Goal: Task Accomplishment & Management: Use online tool/utility

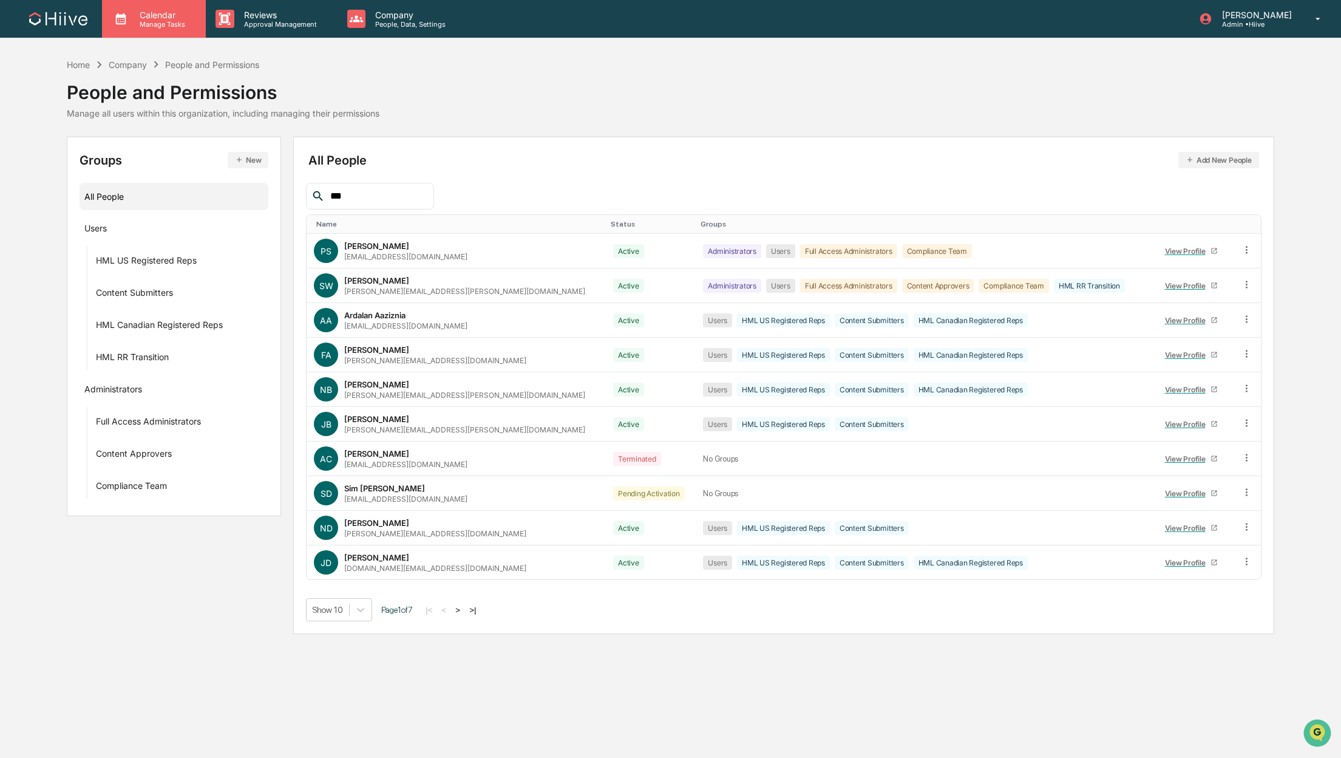
click at [152, 15] on p "Calendar" at bounding box center [160, 15] width 61 height 10
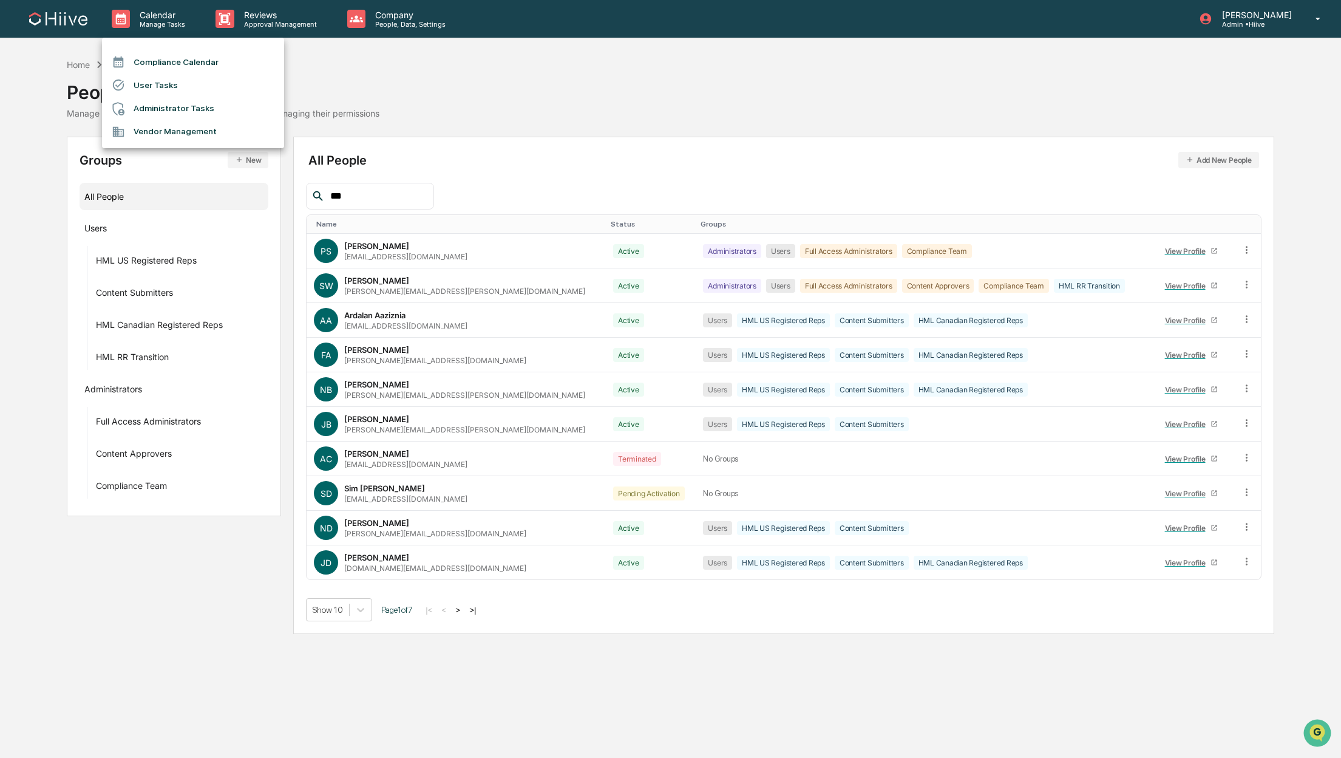
click at [287, 12] on div at bounding box center [670, 379] width 1341 height 758
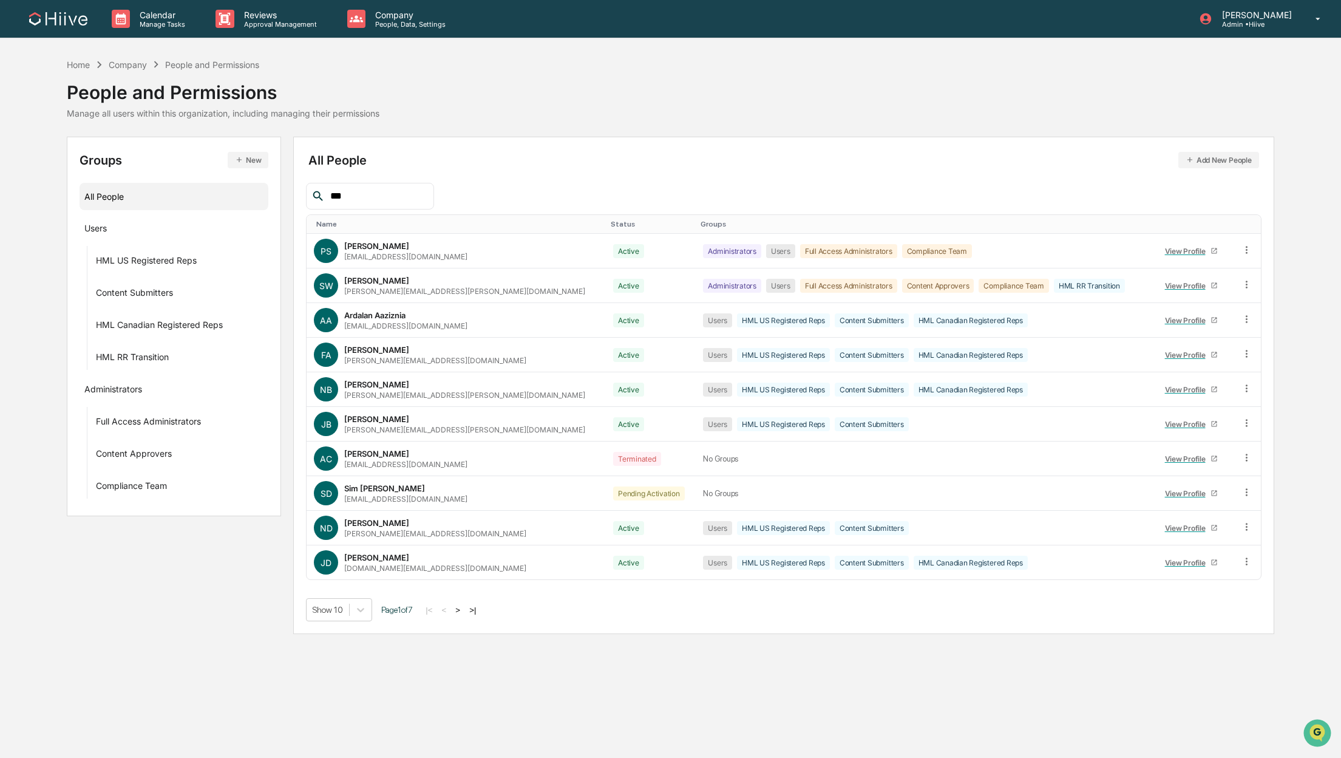
click at [257, 22] on p "Approval Management" at bounding box center [278, 24] width 89 height 8
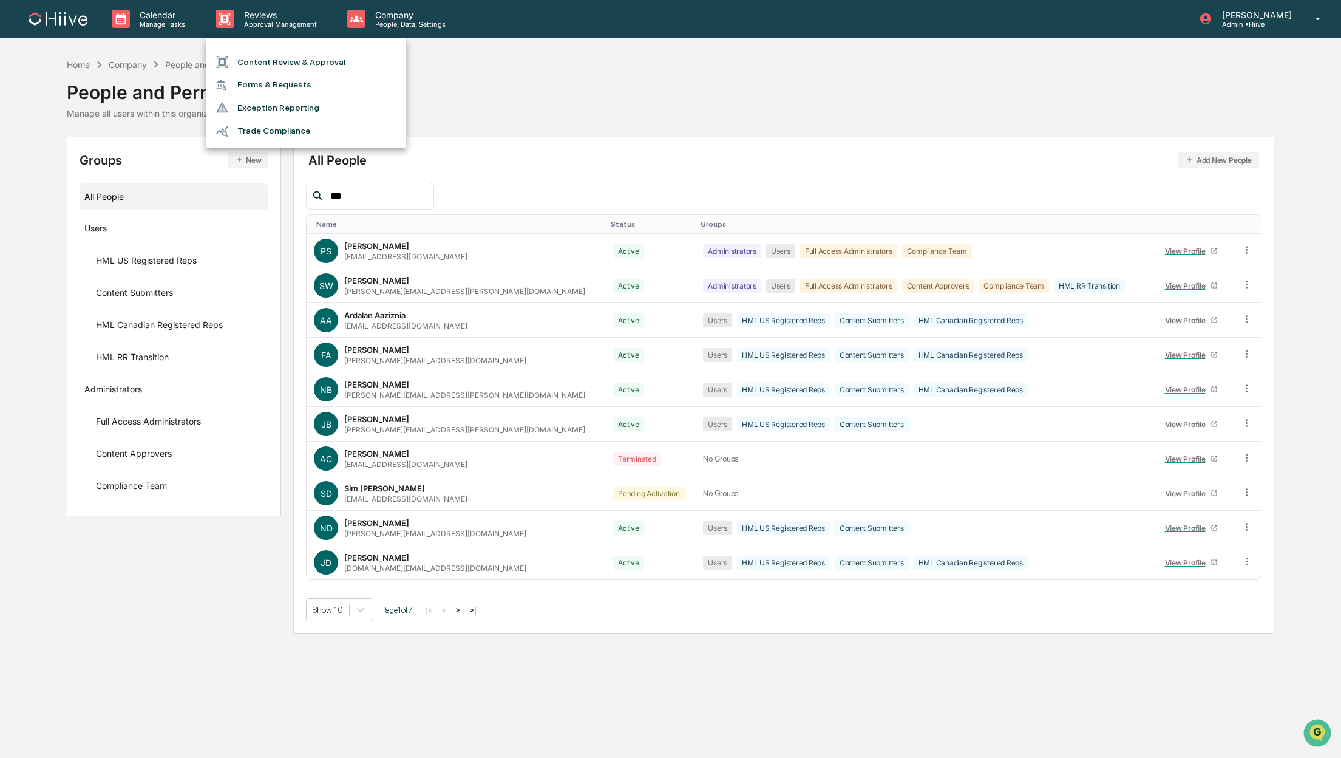
click at [264, 63] on li "Content Review & Approval" at bounding box center [306, 61] width 200 height 23
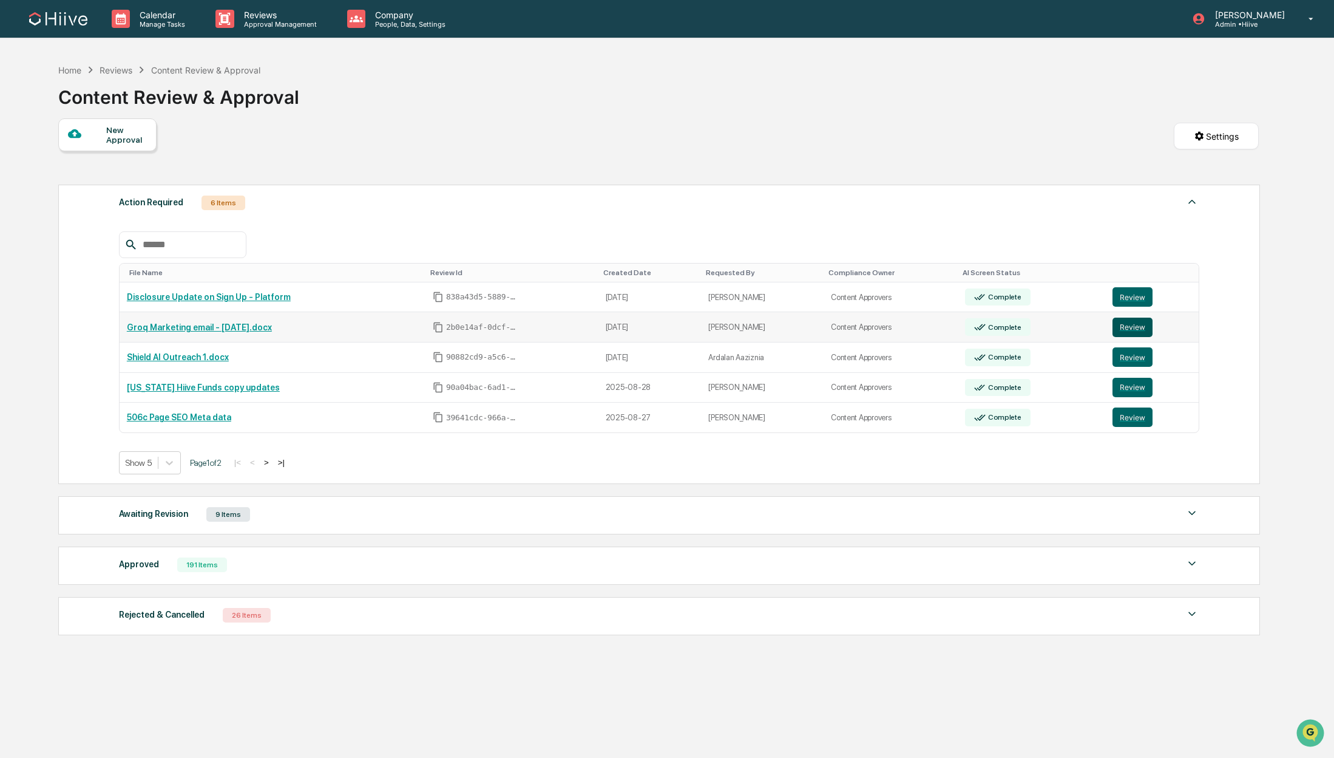
click at [1137, 329] on button "Review" at bounding box center [1133, 326] width 40 height 19
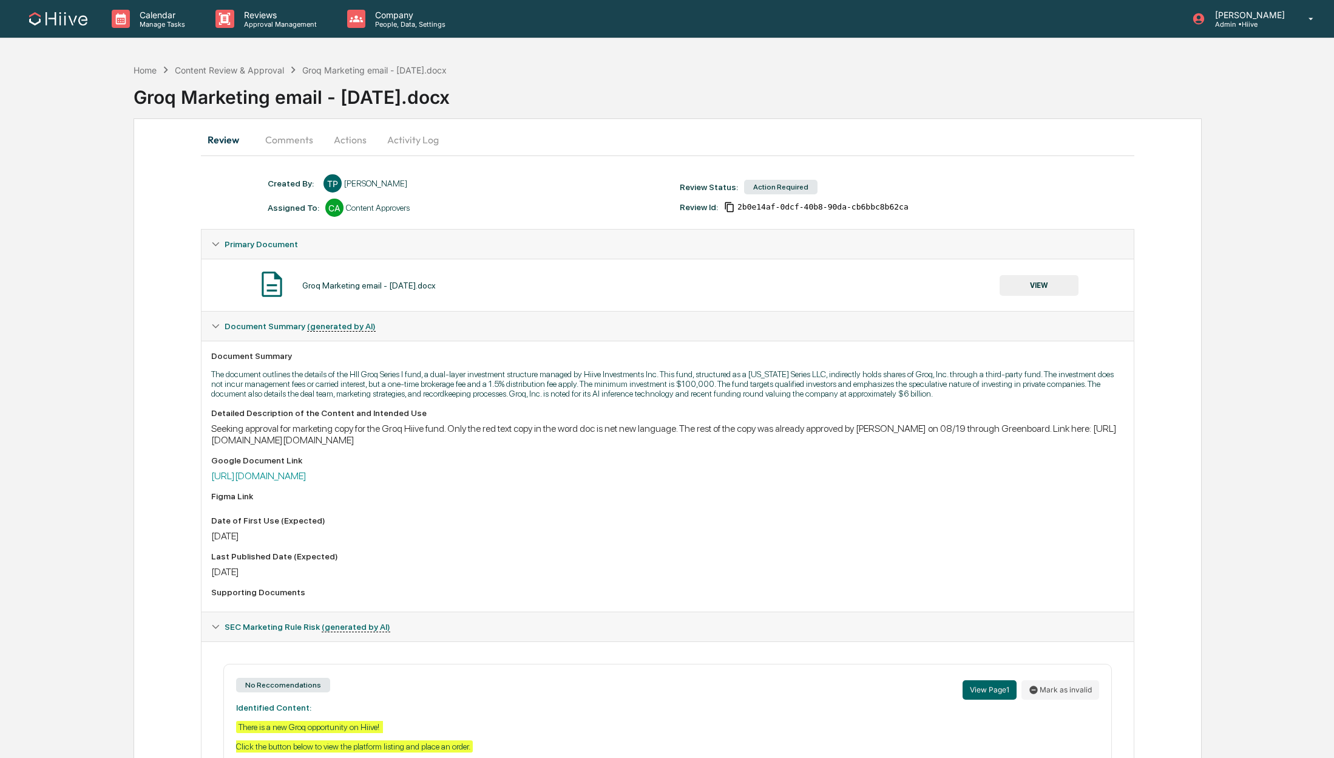
click at [337, 142] on button "Actions" at bounding box center [350, 139] width 55 height 29
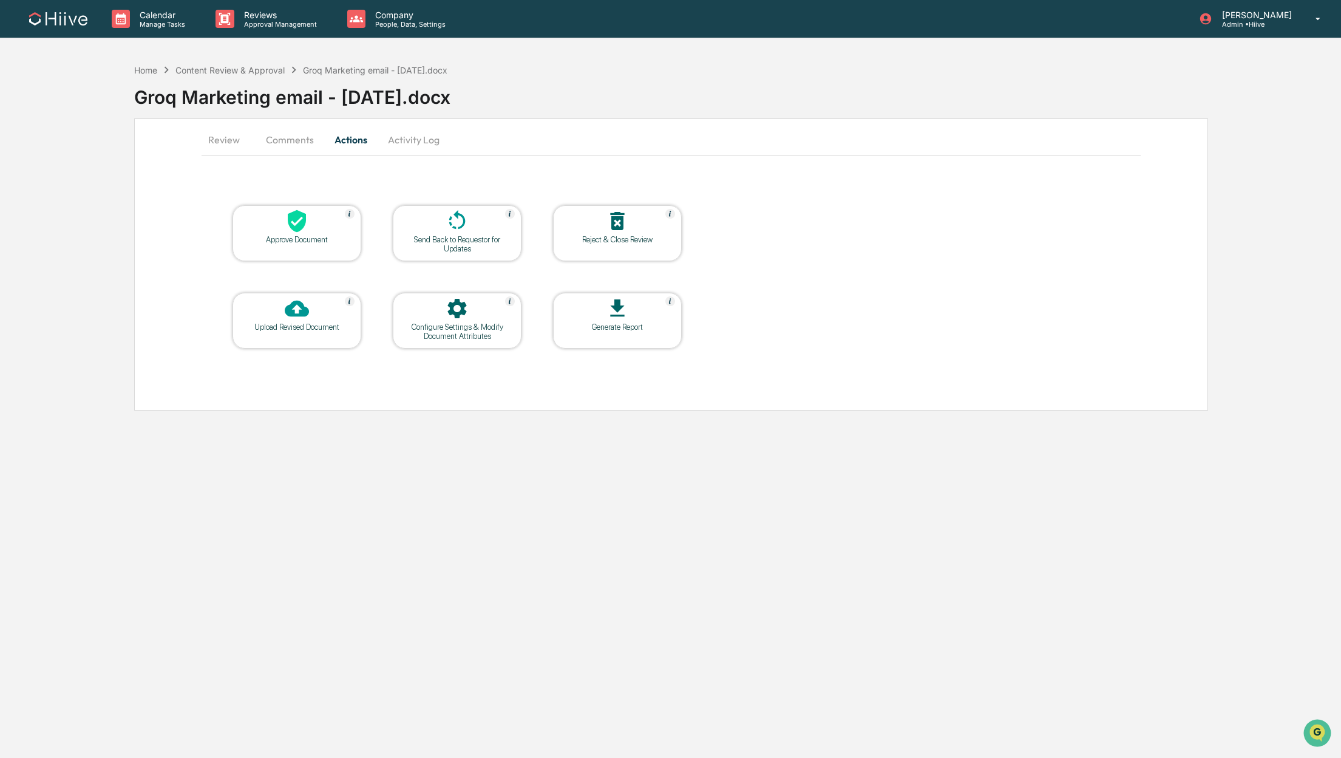
click at [282, 140] on button "Comments" at bounding box center [289, 139] width 67 height 29
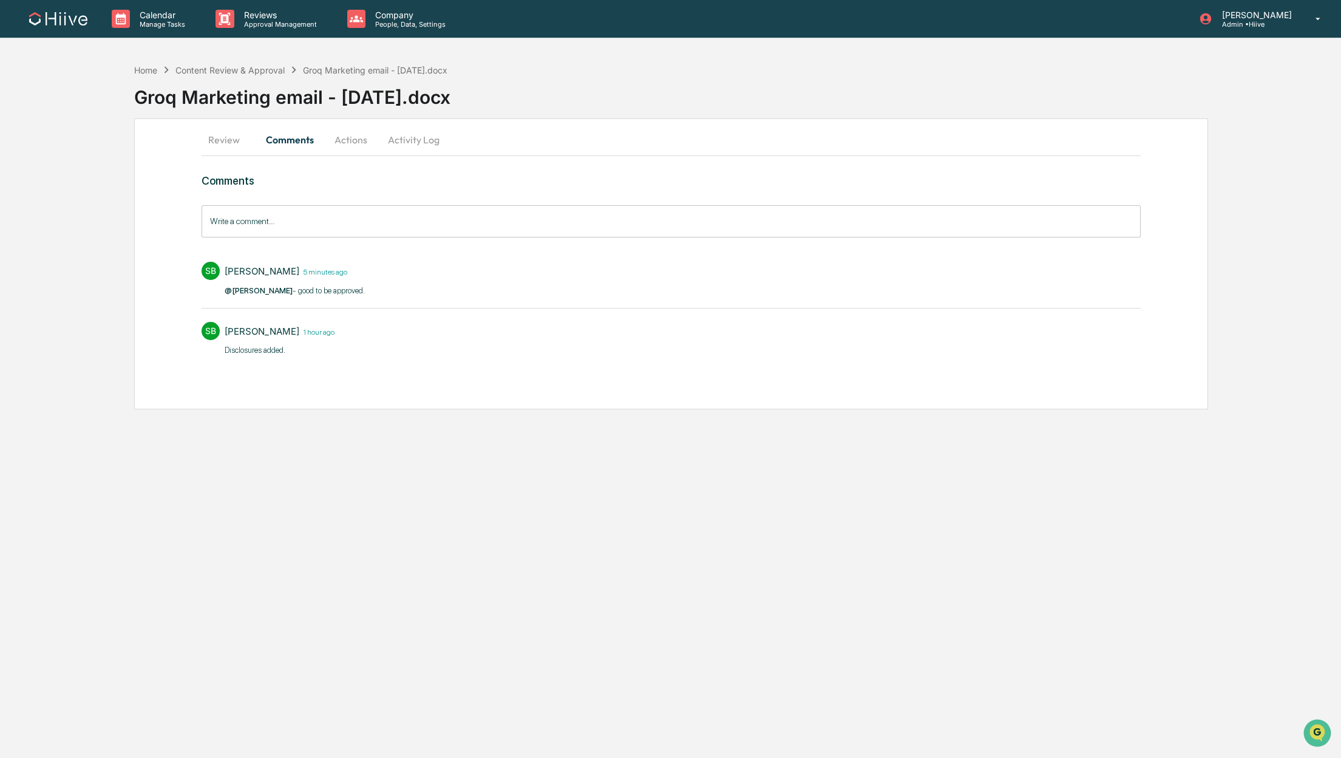
click at [350, 141] on button "Actions" at bounding box center [351, 139] width 55 height 29
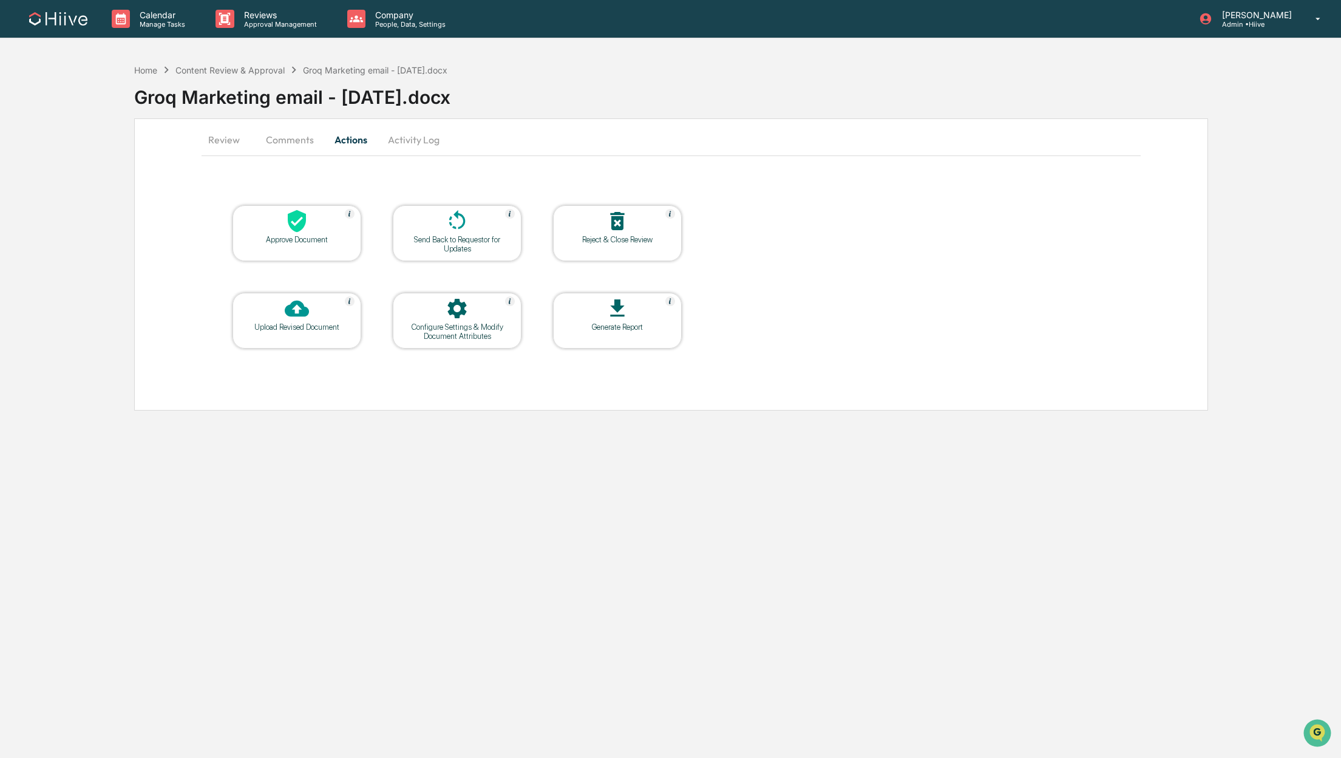
click at [307, 221] on icon at bounding box center [297, 221] width 24 height 24
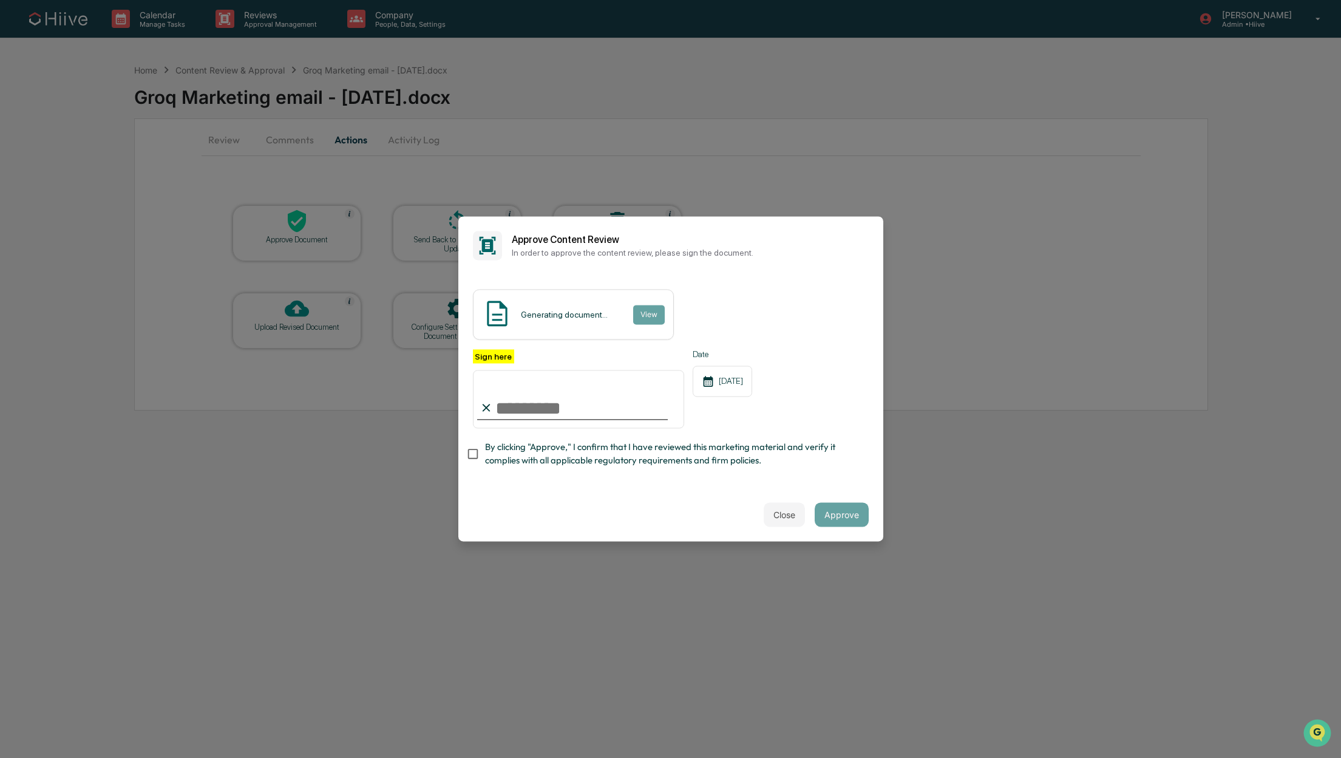
click at [504, 405] on input "Sign here" at bounding box center [579, 399] width 212 height 58
click at [0, 757] on com-1password-button at bounding box center [0, 758] width 0 height 0
click at [565, 410] on input "Sign here" at bounding box center [579, 399] width 212 height 58
type input "**********"
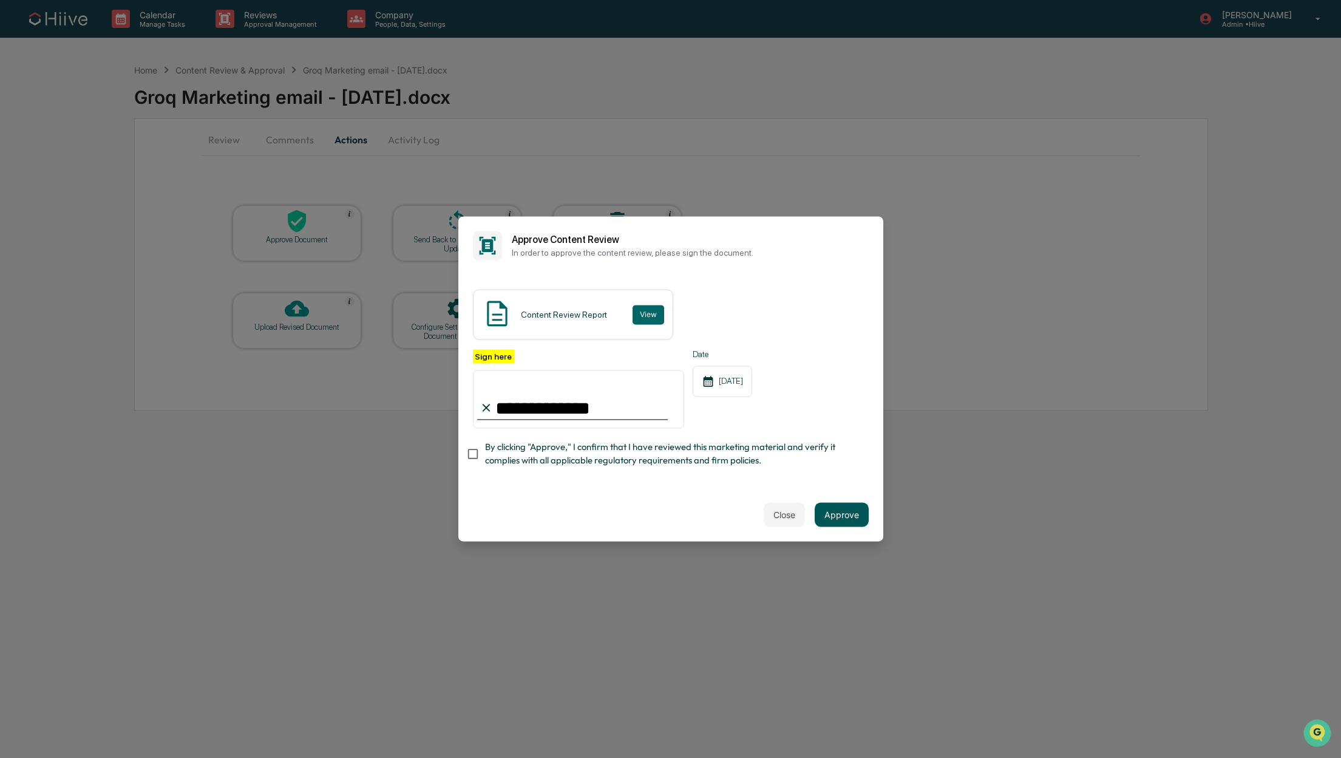
click at [836, 517] on button "Approve" at bounding box center [842, 515] width 54 height 24
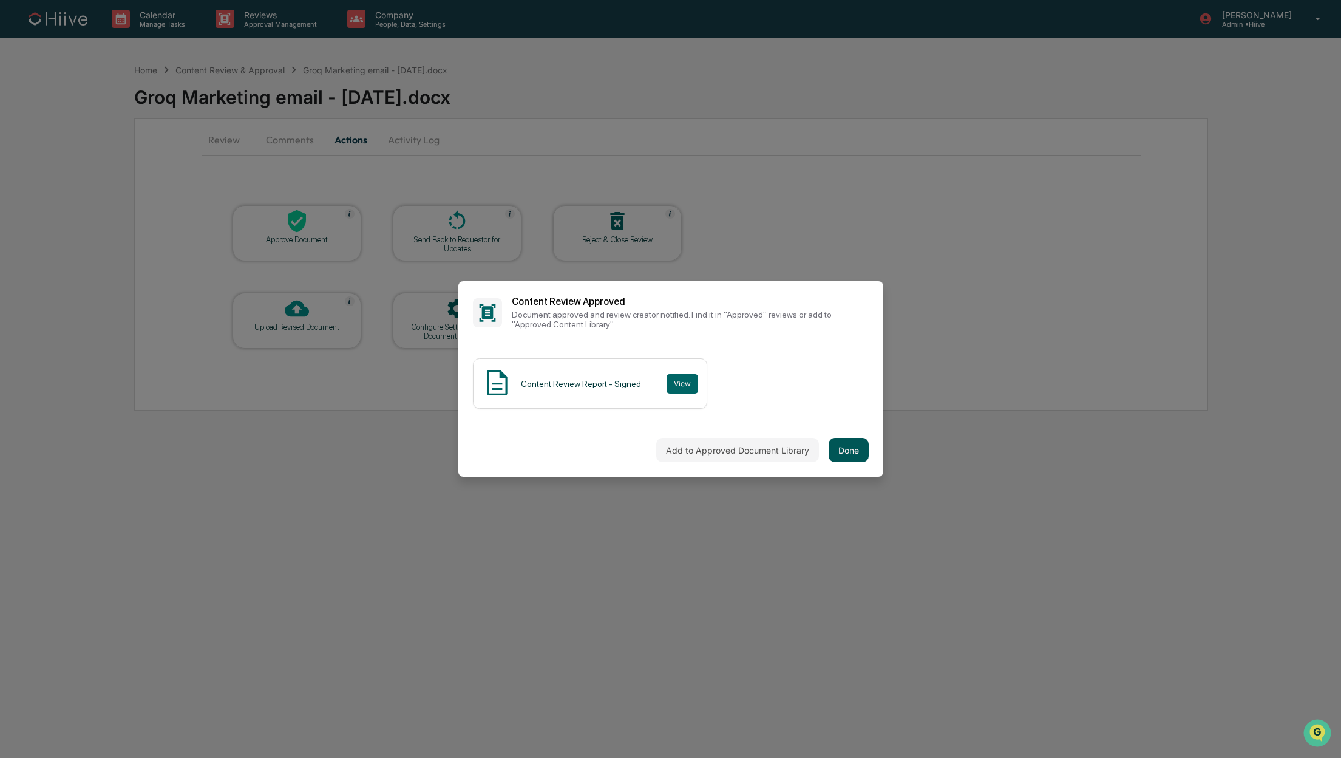
click at [852, 452] on button "Done" at bounding box center [849, 450] width 40 height 24
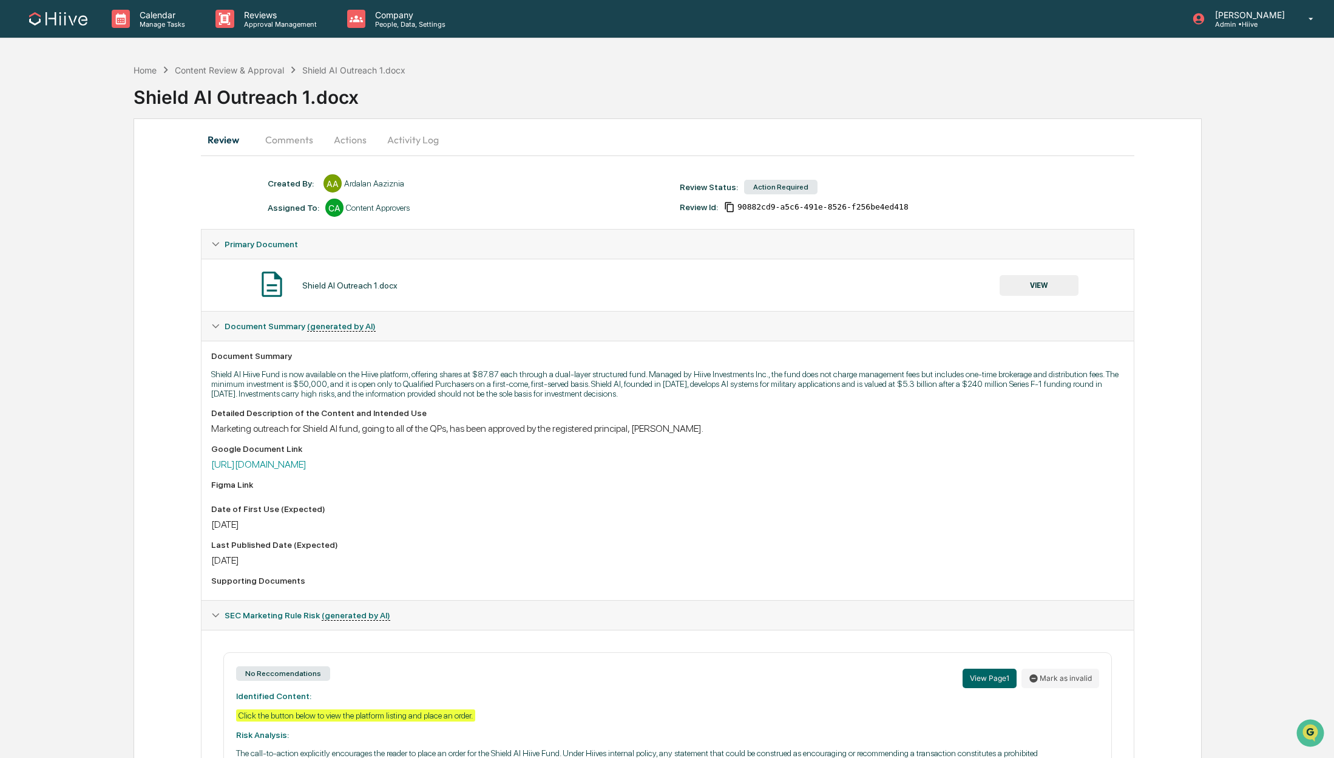
click at [350, 139] on button "Actions" at bounding box center [350, 139] width 55 height 29
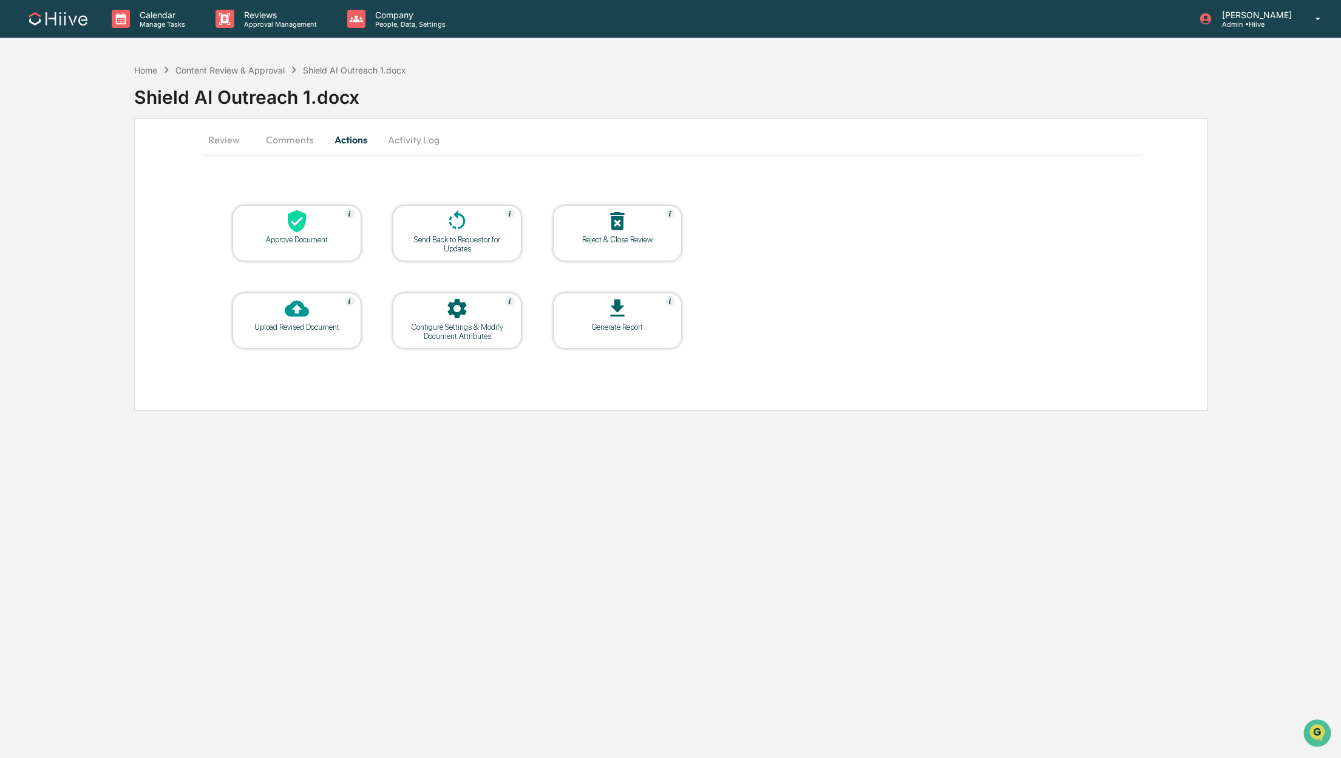
click at [306, 141] on button "Comments" at bounding box center [289, 139] width 67 height 29
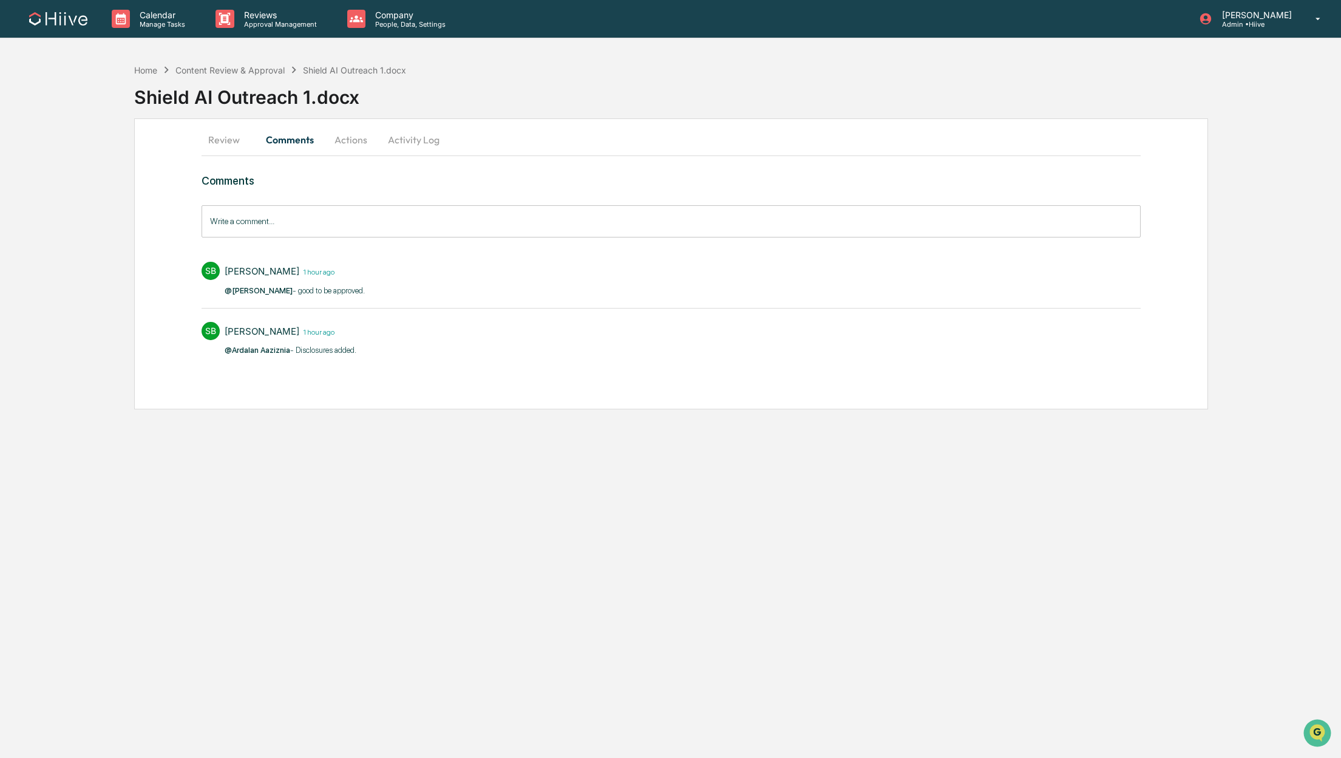
click at [342, 146] on button "Actions" at bounding box center [351, 139] width 55 height 29
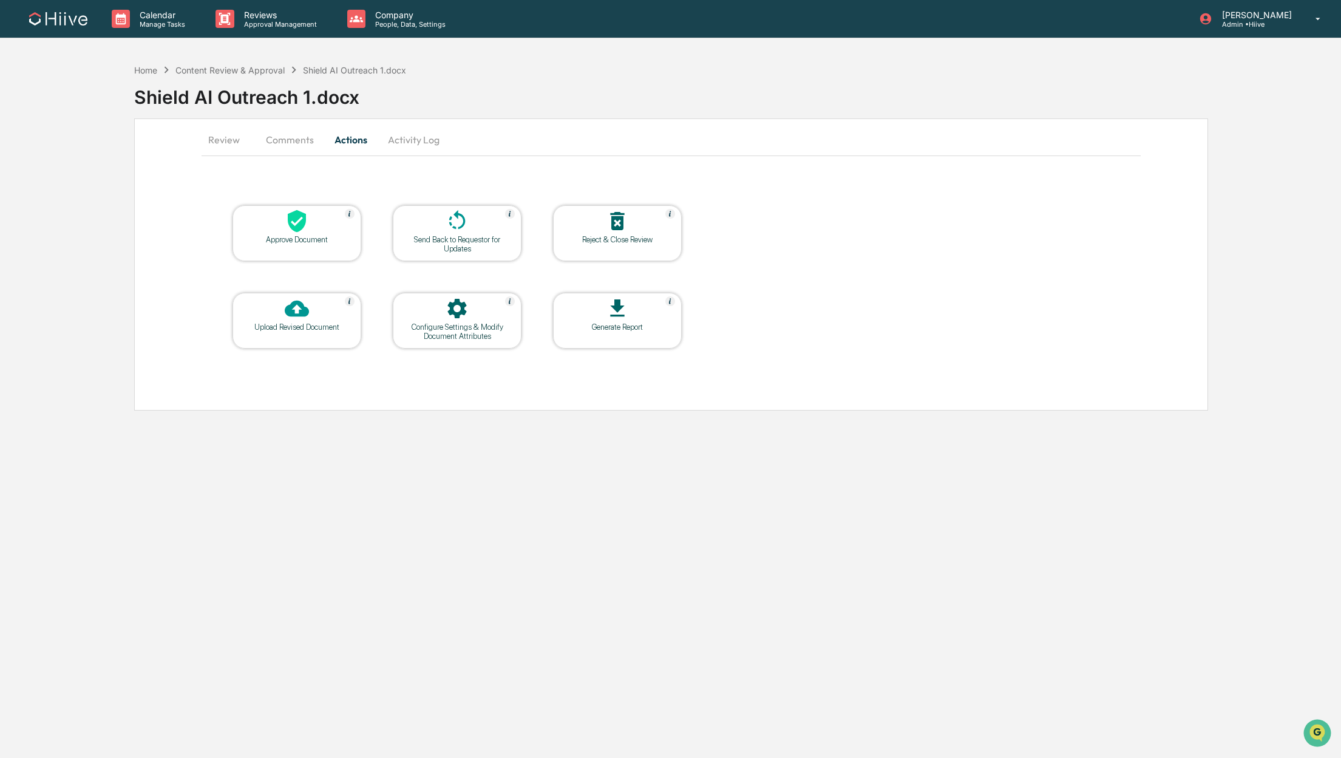
click at [324, 242] on div "Approve Document" at bounding box center [296, 239] width 109 height 9
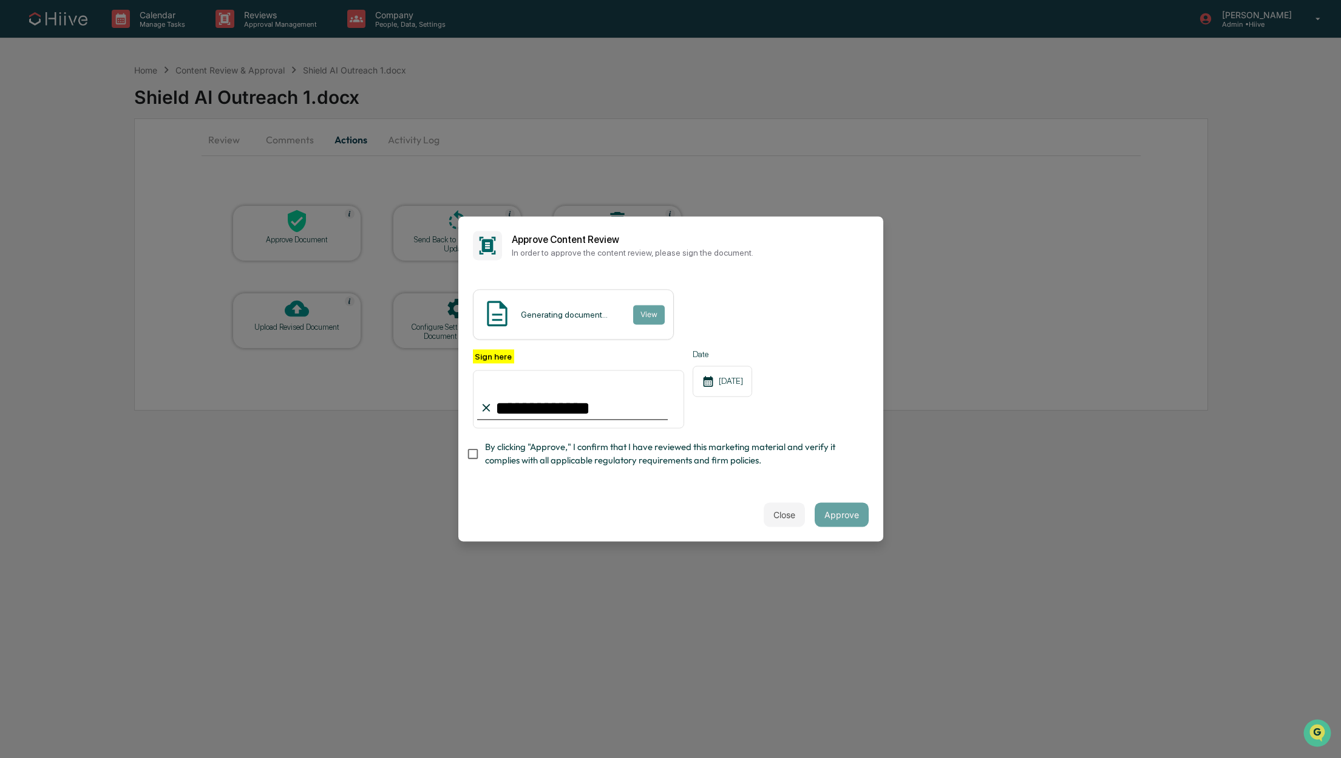
type input "**********"
click at [845, 480] on div "**********" at bounding box center [670, 380] width 425 height 213
click at [850, 512] on button "Approve" at bounding box center [842, 515] width 54 height 24
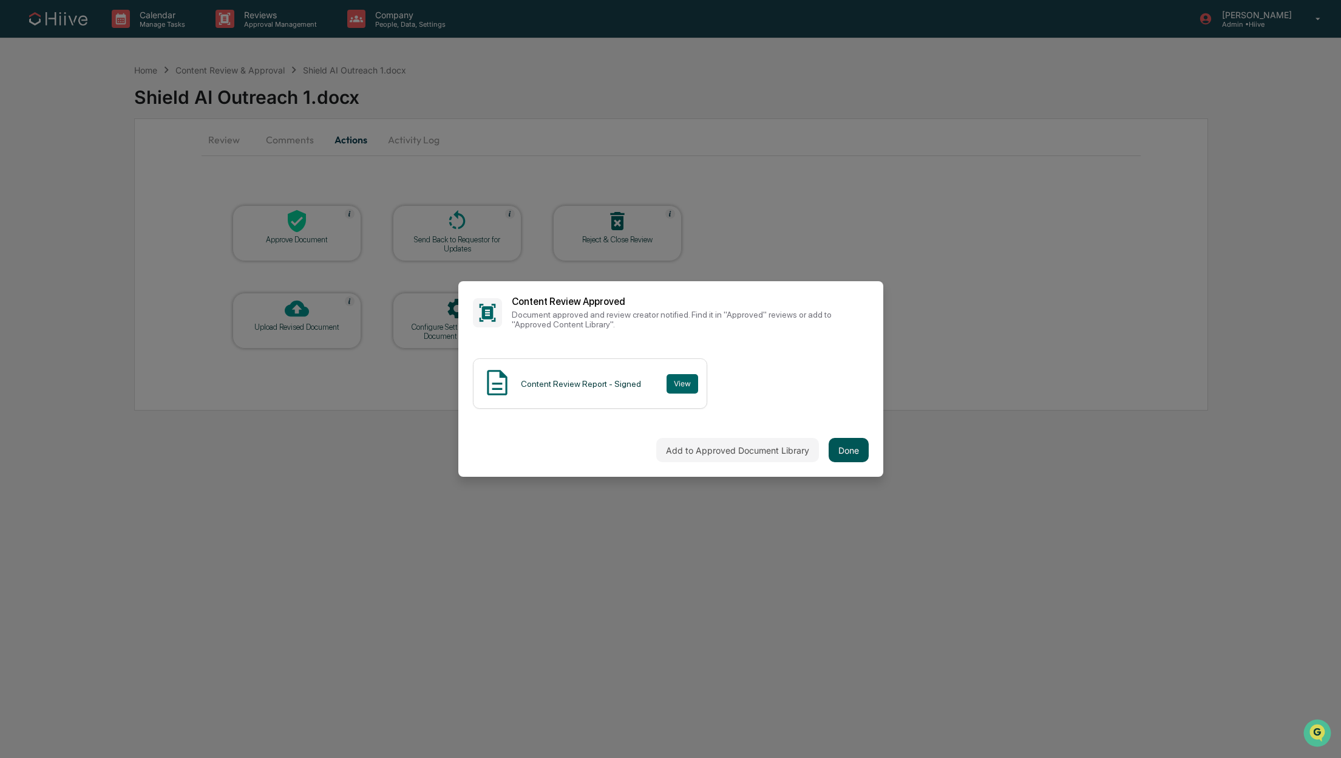
click at [853, 447] on button "Done" at bounding box center [849, 450] width 40 height 24
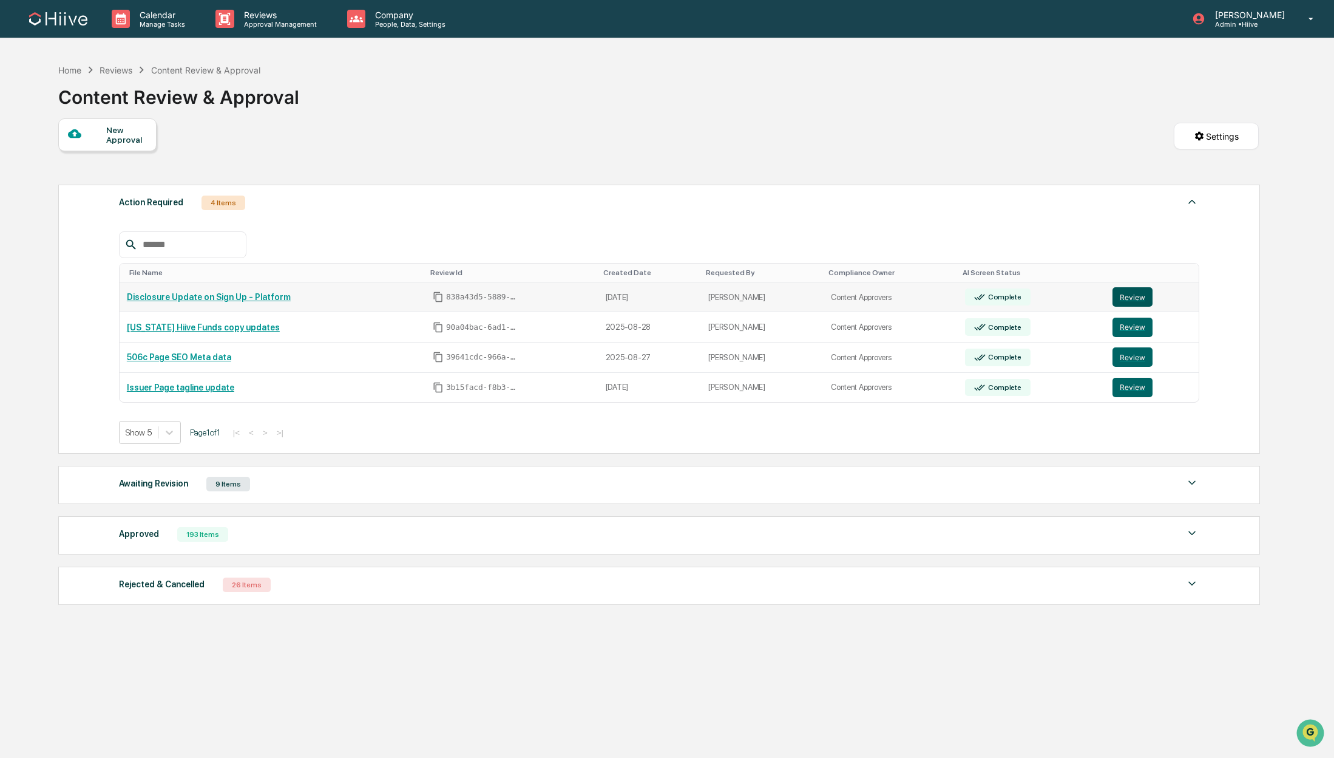
click at [1130, 301] on button "Review" at bounding box center [1133, 296] width 40 height 19
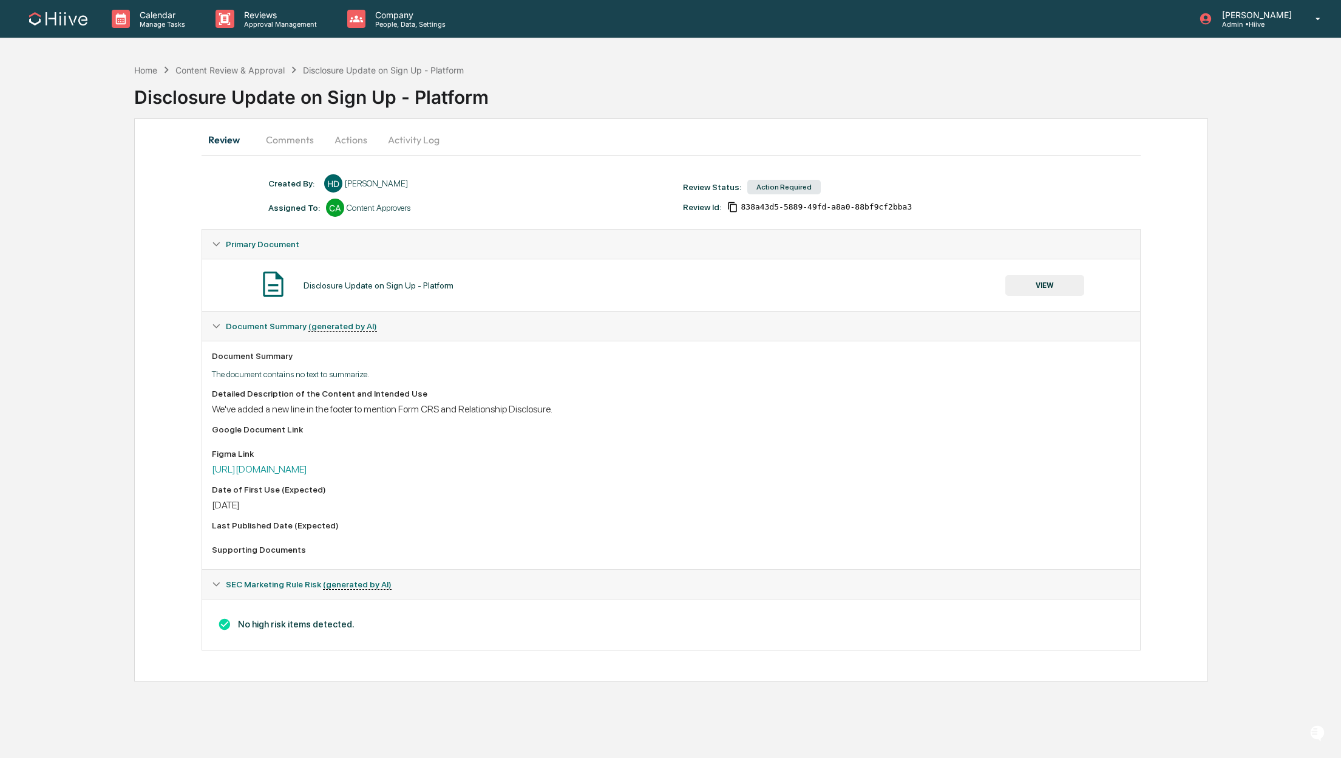
click at [1066, 286] on button "VIEW" at bounding box center [1044, 285] width 79 height 21
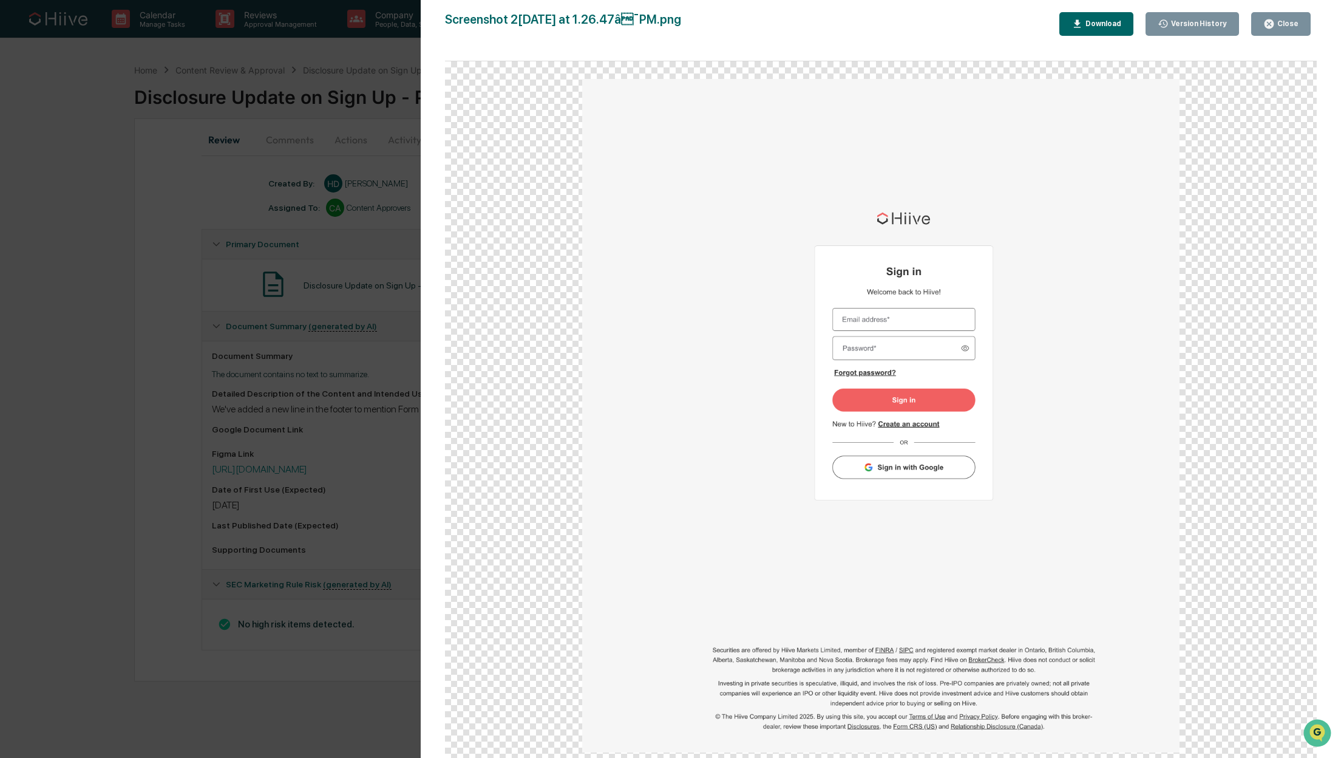
click at [1109, 29] on div "Download" at bounding box center [1096, 24] width 50 height 12
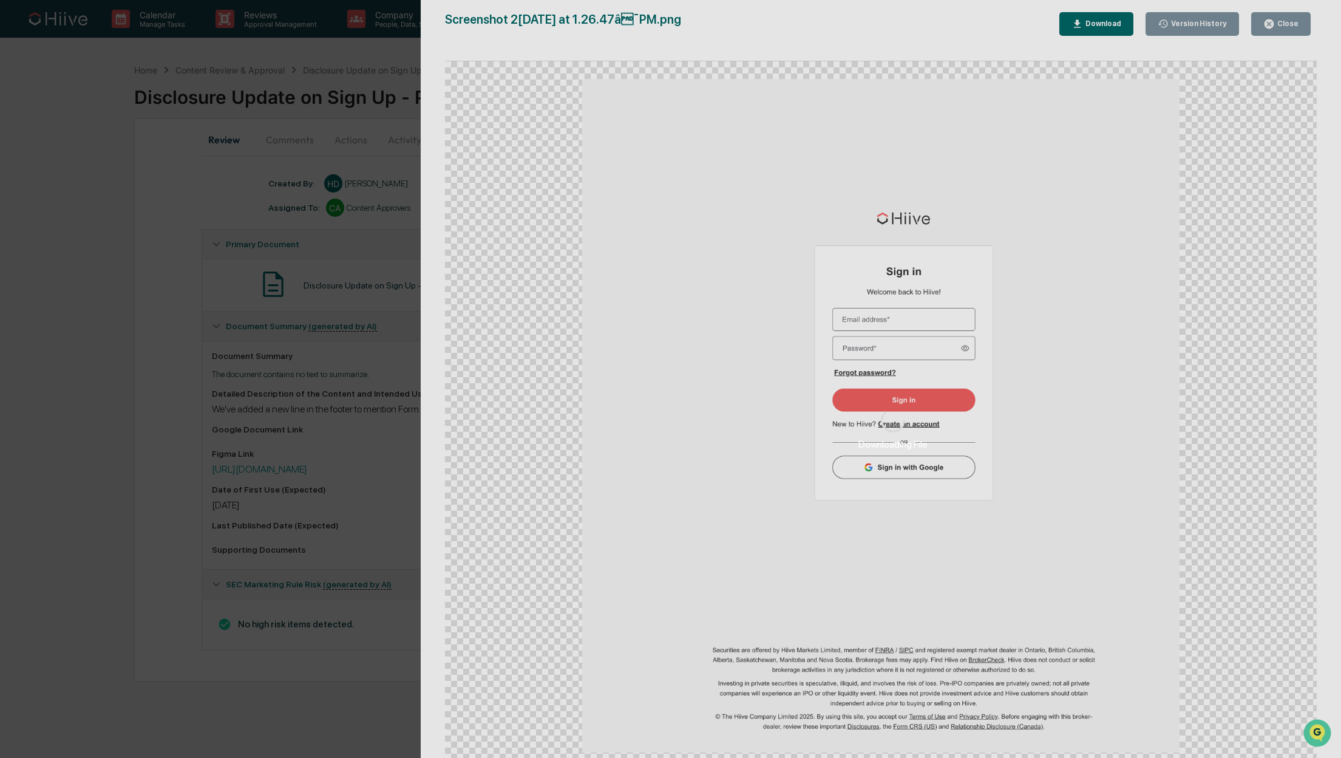
click at [101, 328] on div "Downloading File Version History [DATE] 08:32 PM [PERSON_NAME] [DATE] 08:31 PM …" at bounding box center [670, 379] width 1341 height 758
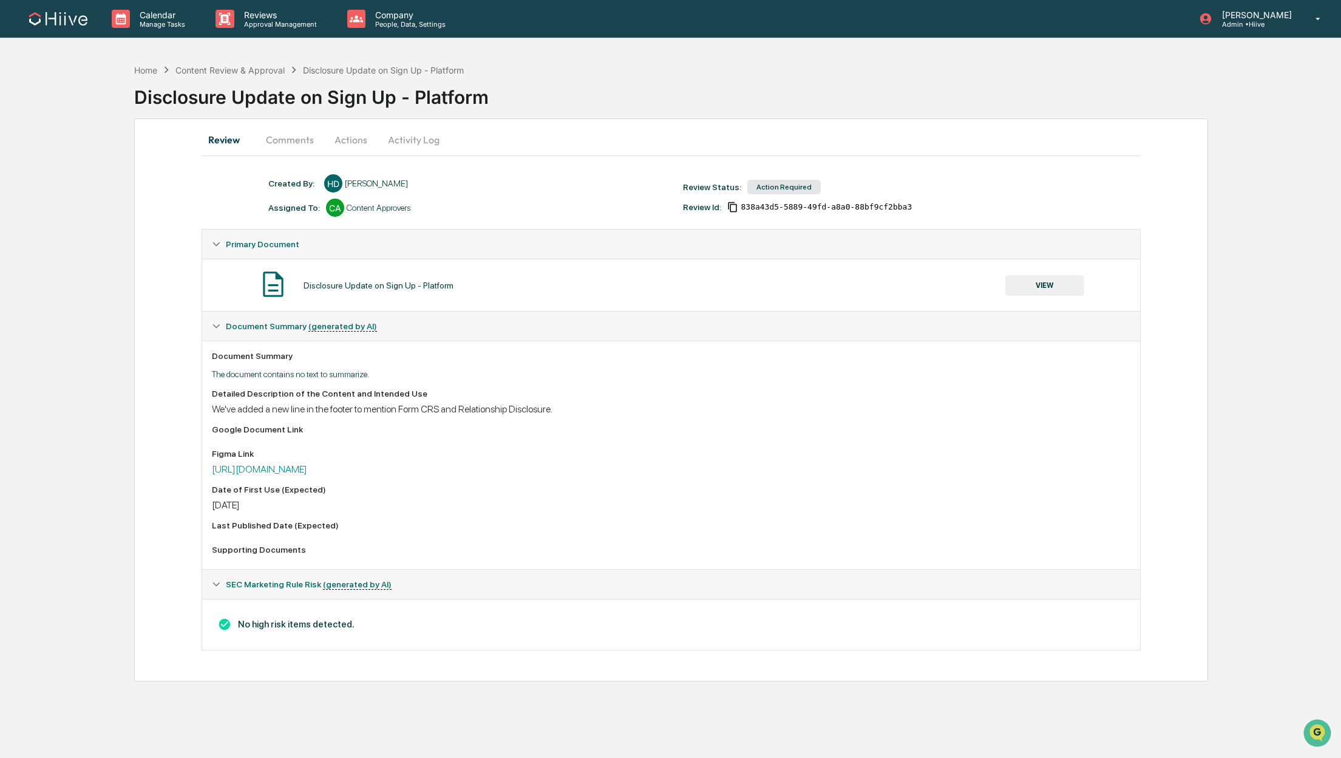
click at [396, 461] on div "Figma Link [URL][DOMAIN_NAME]" at bounding box center [671, 462] width 918 height 26
click at [307, 468] on link "[URL][DOMAIN_NAME]" at bounding box center [259, 469] width 95 height 12
click at [314, 140] on button "Comments" at bounding box center [289, 139] width 67 height 29
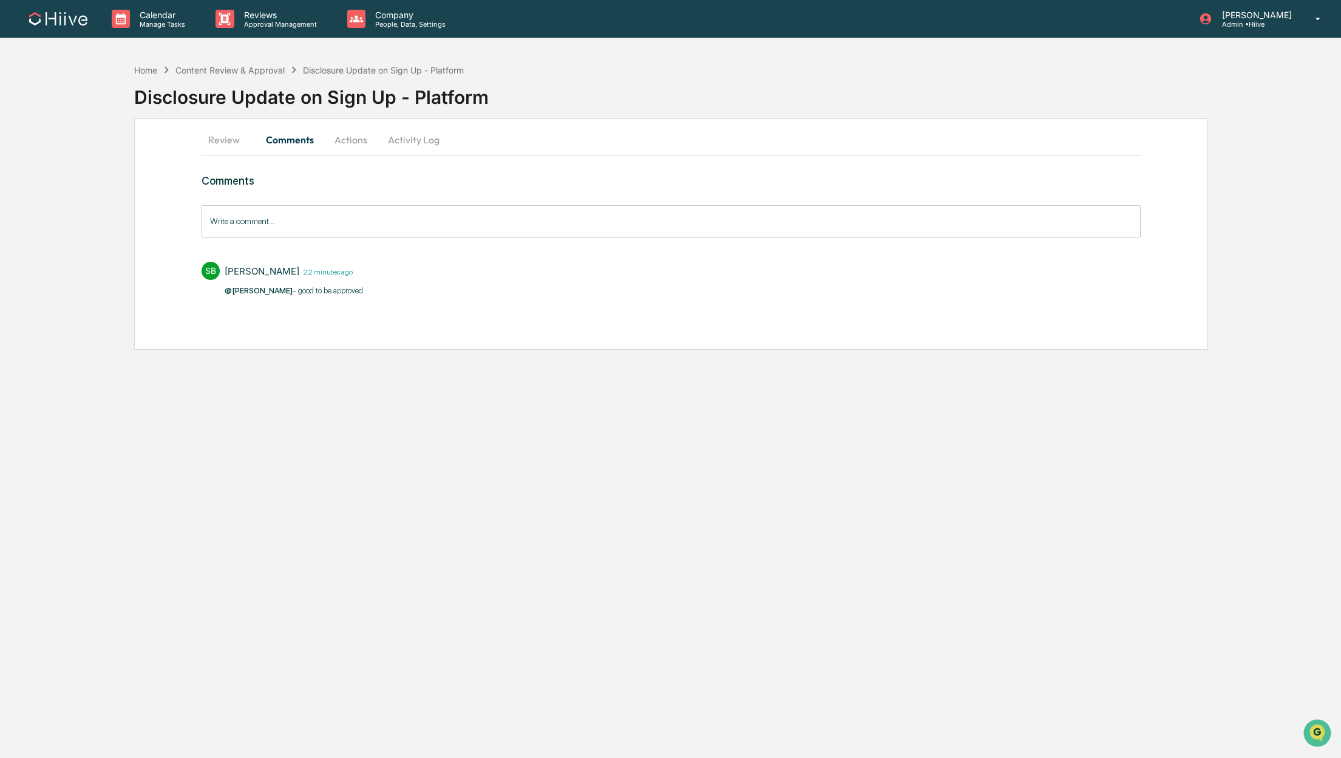
click at [334, 141] on button "Actions" at bounding box center [351, 139] width 55 height 29
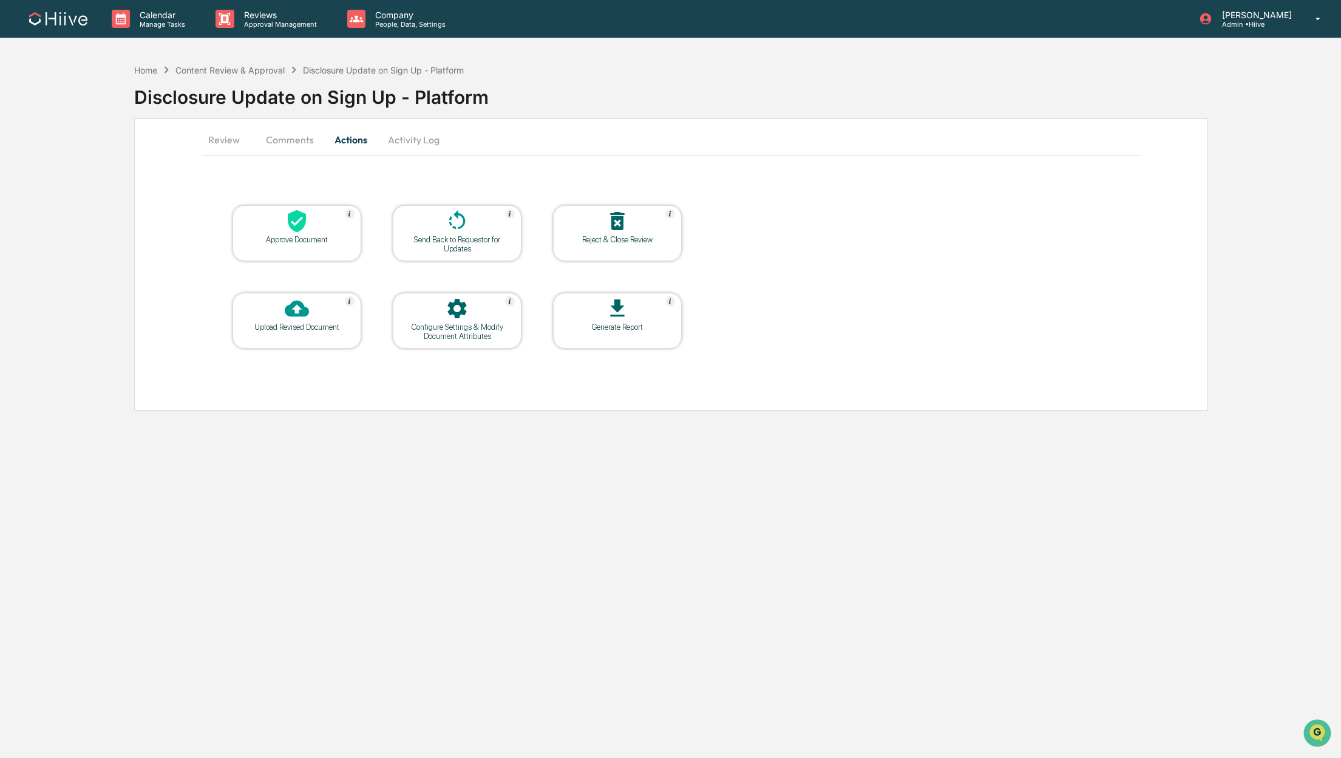
click at [299, 247] on div "Approve Document" at bounding box center [296, 233] width 129 height 56
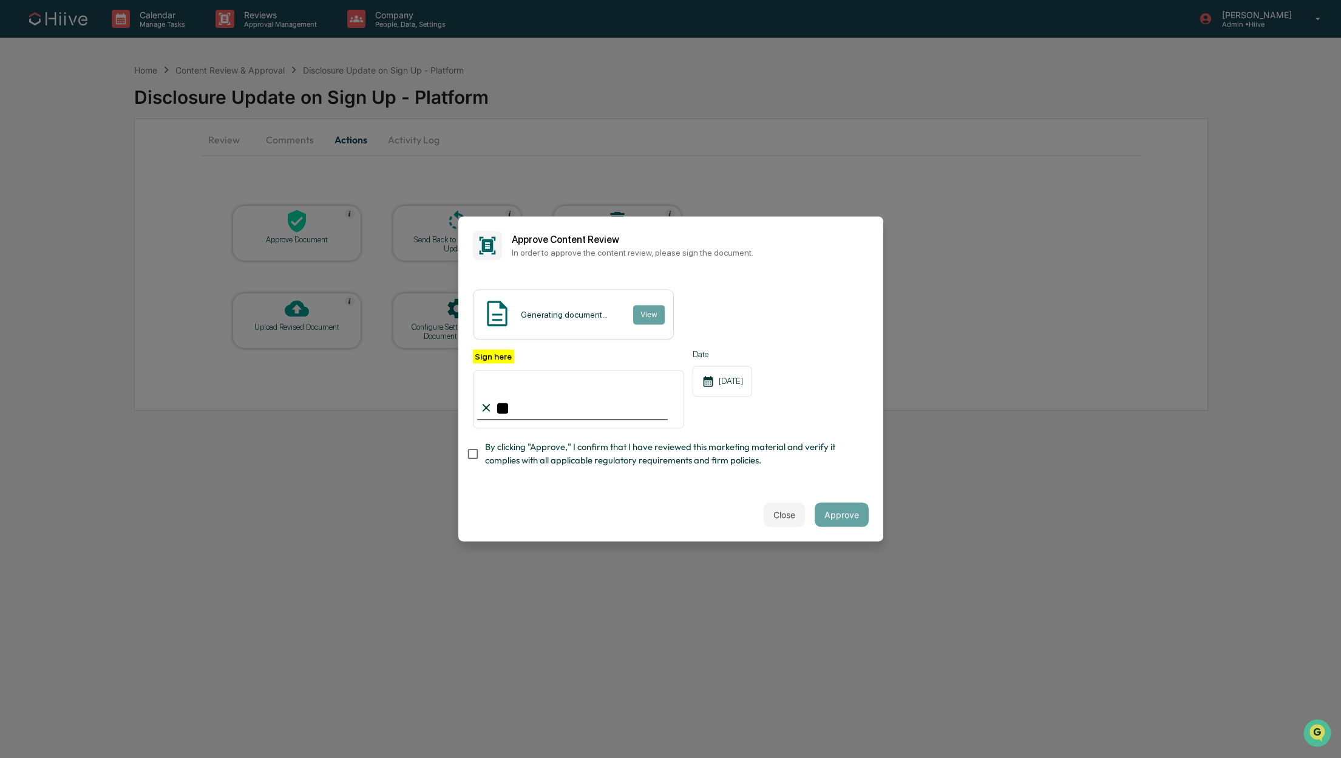
type input "*"
type input "**********"
click at [865, 510] on button "Approve" at bounding box center [842, 515] width 54 height 24
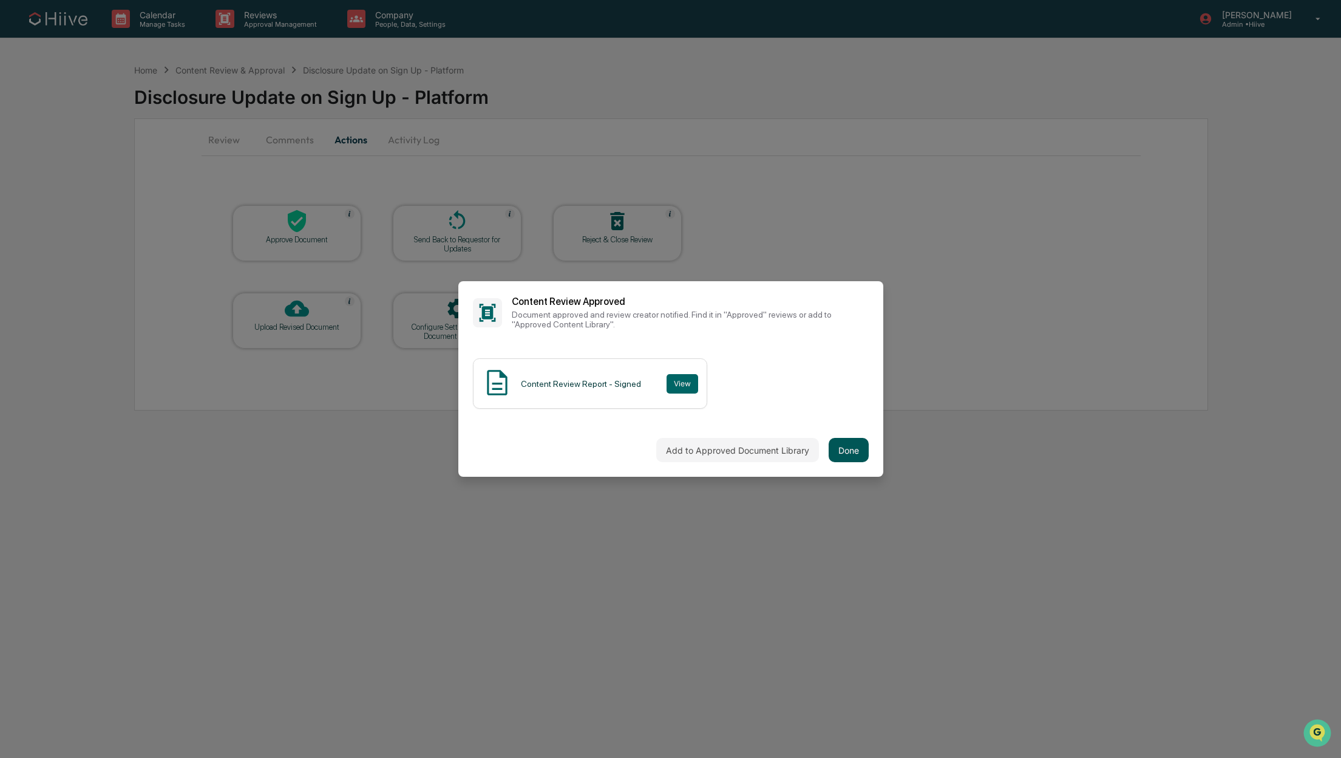
click at [847, 442] on button "Done" at bounding box center [849, 450] width 40 height 24
